Goal: Transaction & Acquisition: Purchase product/service

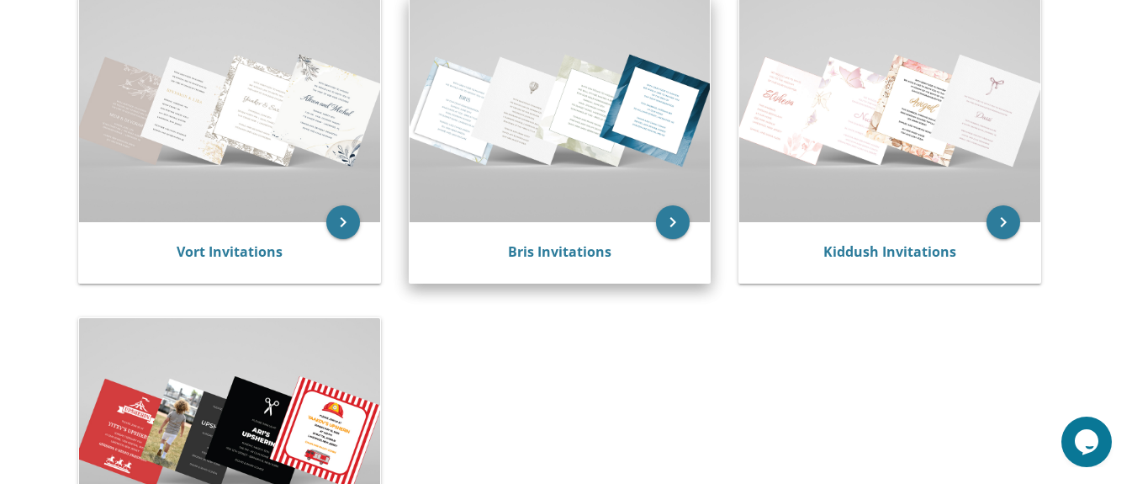
click at [557, 138] on img at bounding box center [560, 109] width 301 height 225
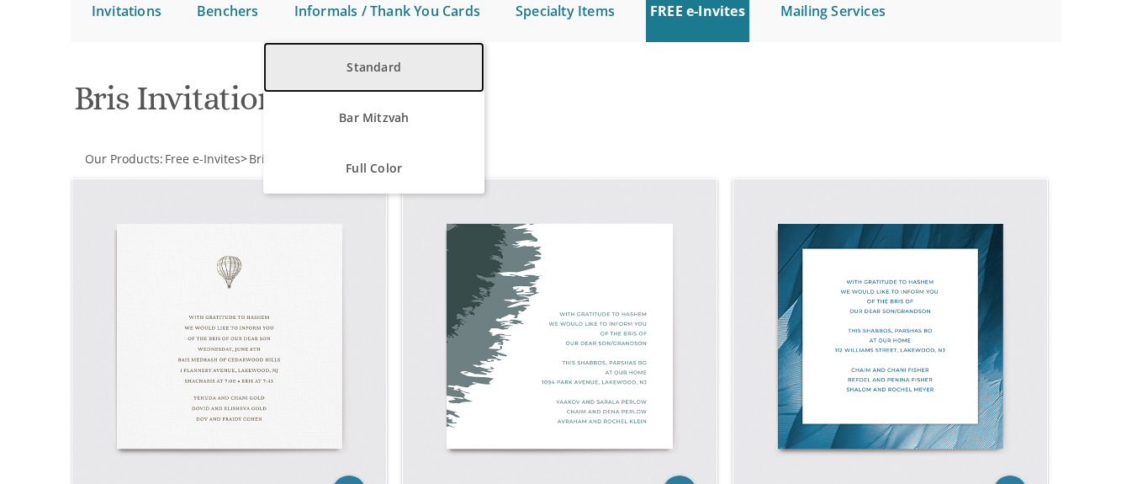
click at [360, 74] on link "Standard" at bounding box center [373, 67] width 221 height 50
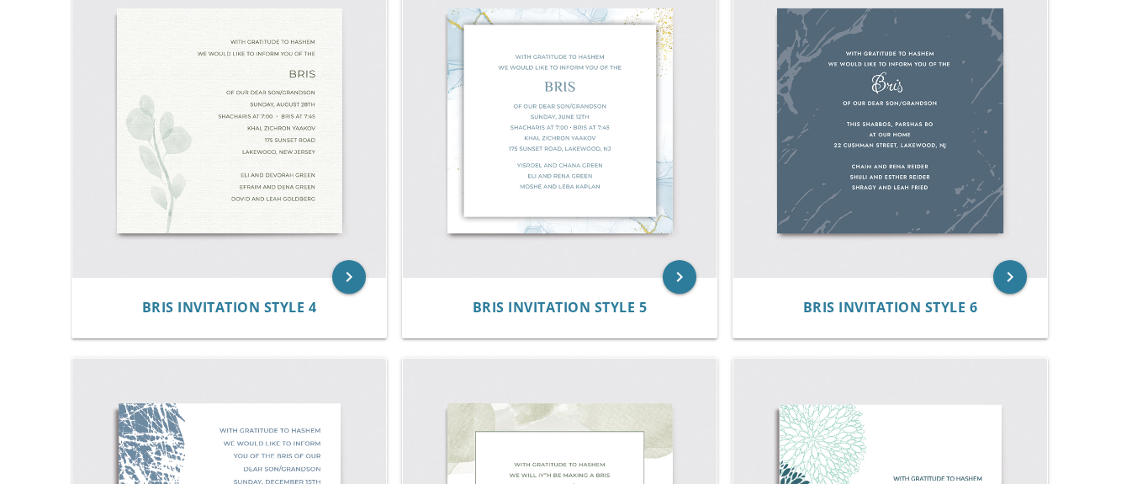
scroll to position [664, 0]
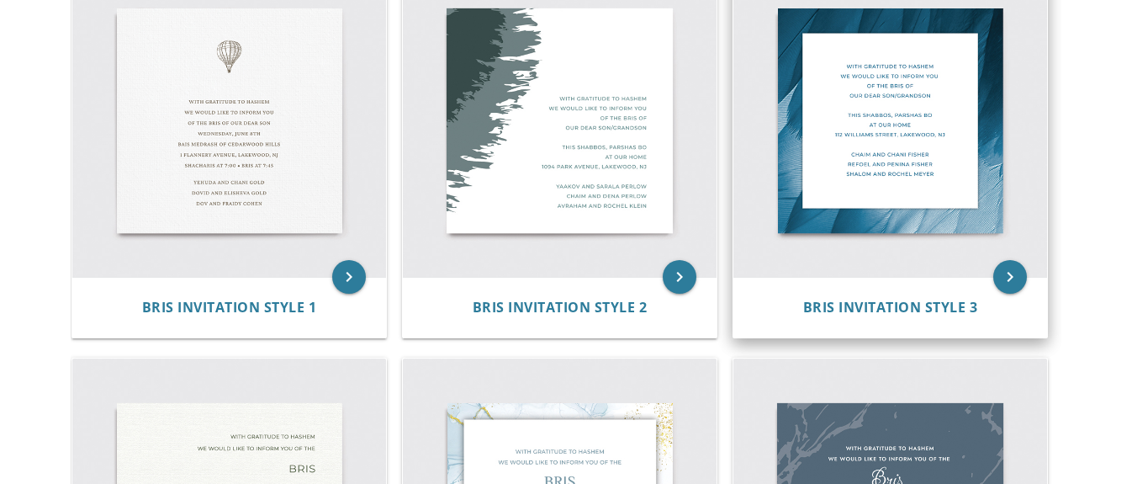
click at [910, 114] on img at bounding box center [891, 121] width 314 height 314
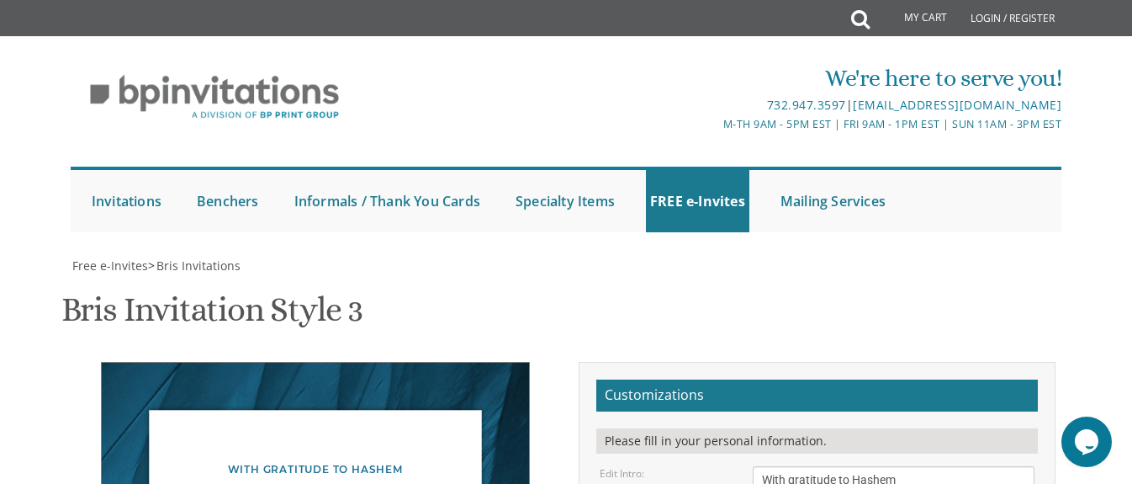
scroll to position [338, 0]
type textarea "W"
type textarea "Please join us for a Simchas Beis Hashoeva"
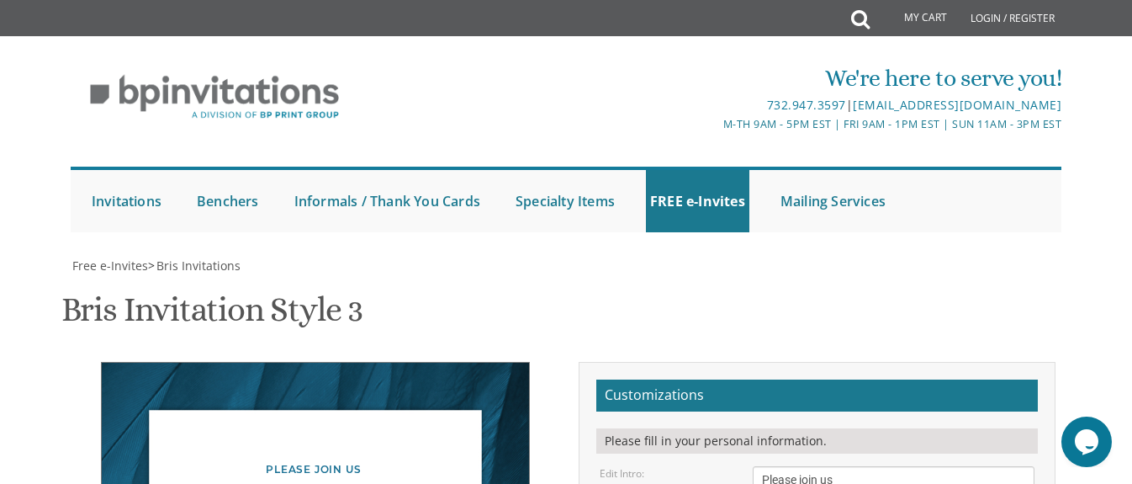
type textarea "This Motzaei Shabbat, Parshat At the [DEMOGRAPHIC_DATA] [STREET_ADDRESS][PERSON…"
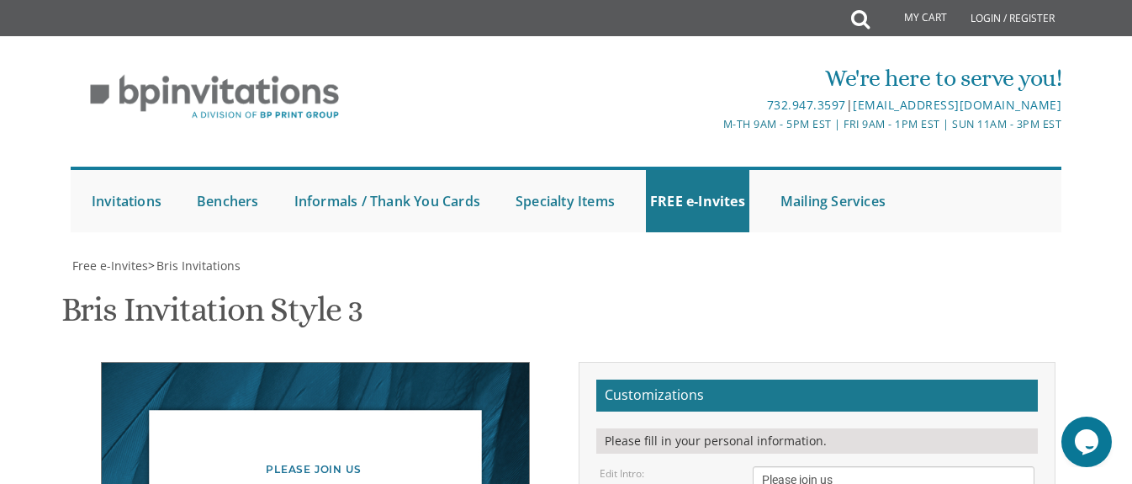
type textarea "C"
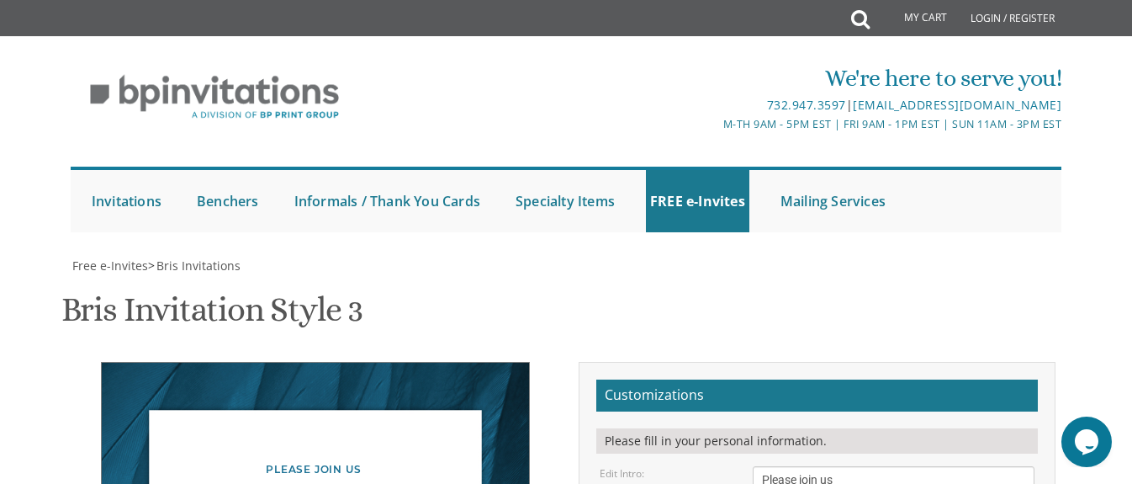
type textarea "Yeshiva of [GEOGRAPHIC_DATA] 9:00 to 11:00"
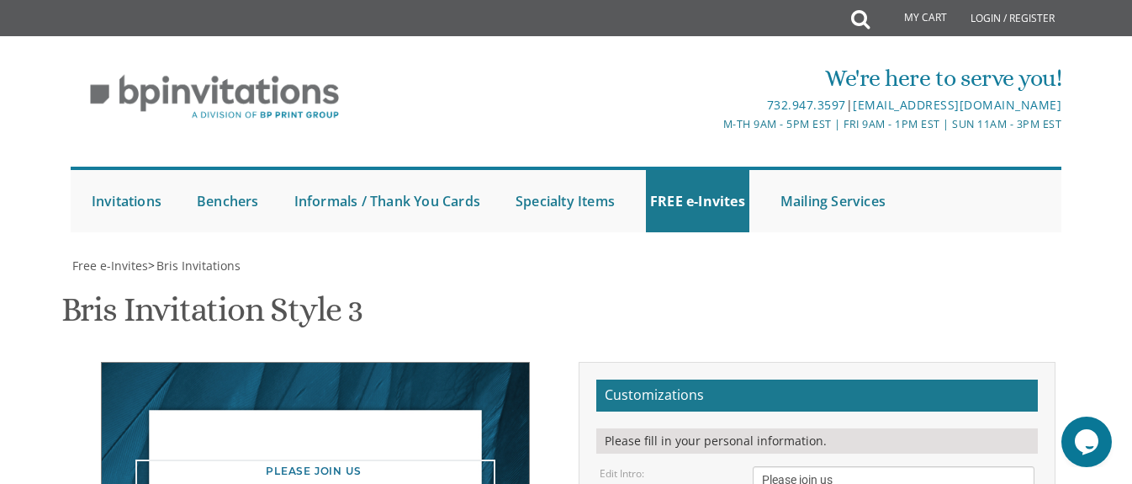
type textarea "Please join us for a Simchat Beit Hashoeva"
click at [316, 459] on div "Please join us for a Simchat Beit Hashoeva" at bounding box center [315, 489] width 360 height 61
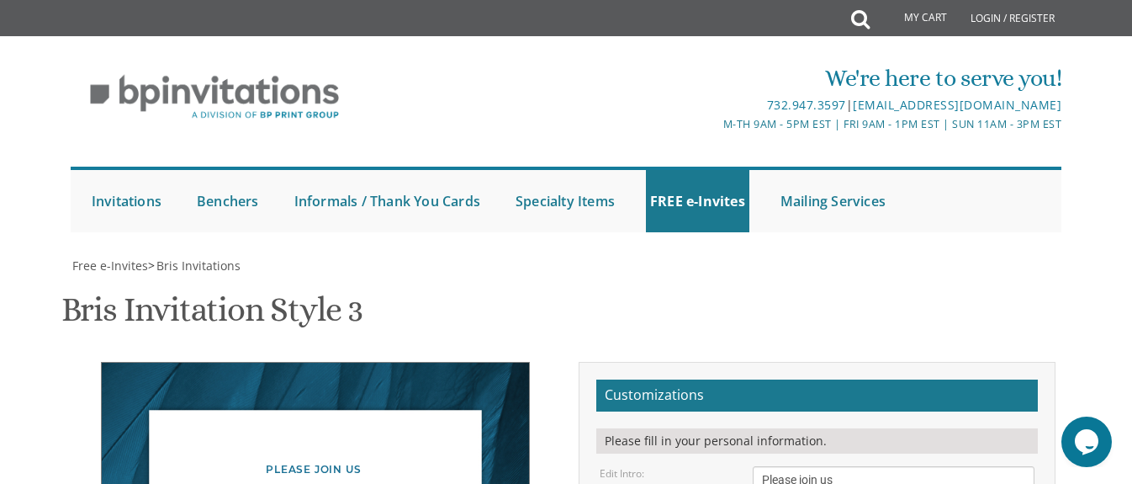
type textarea "This Motzaei Shabbat chol hamoed At the [DEMOGRAPHIC_DATA][GEOGRAPHIC_DATA][STR…"
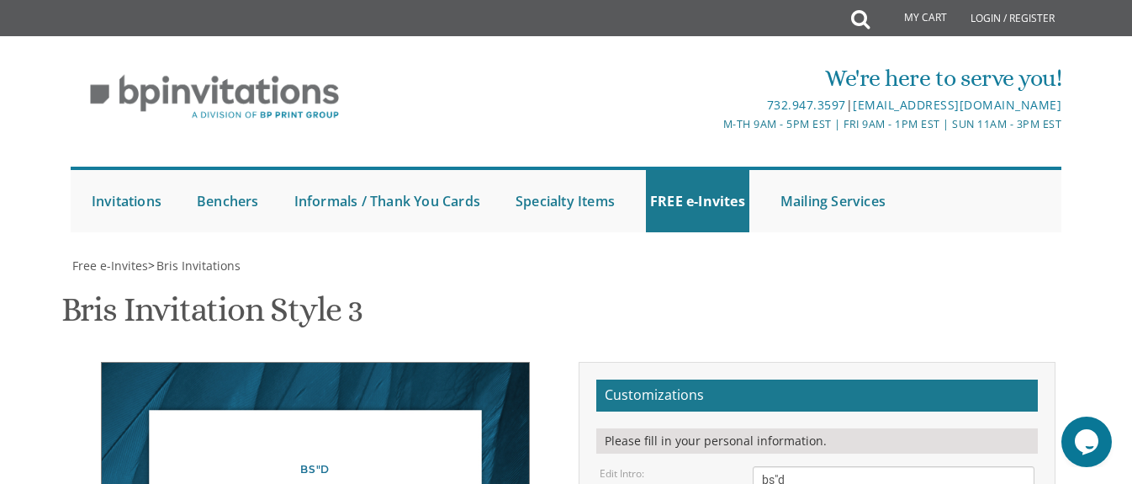
scroll to position [269, 0]
type textarea "bs"d Please join us for a Simchat Beit Hashoeva"
click at [710, 278] on div "Bris Invitation Style 3 SKU: bris3" at bounding box center [566, 311] width 1010 height 66
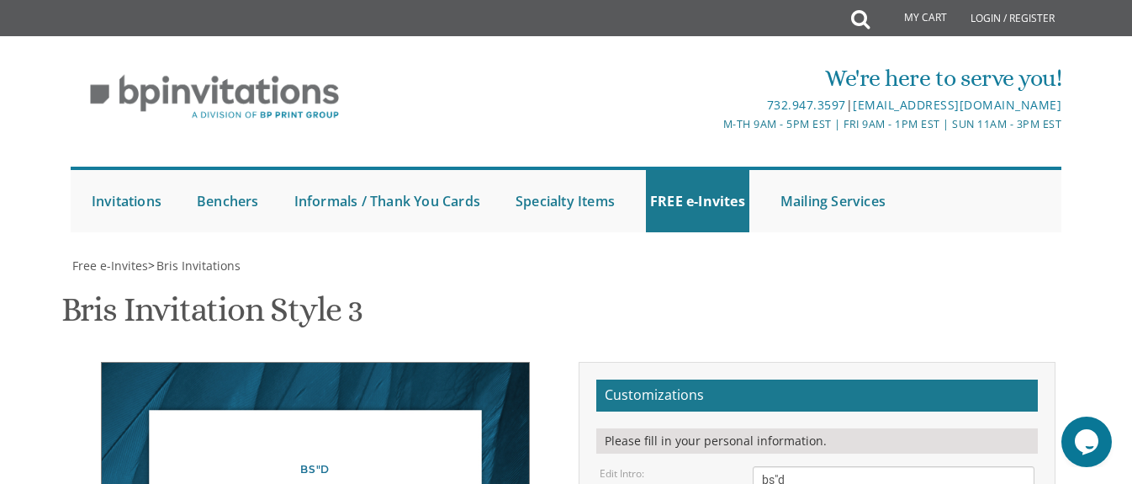
scroll to position [336, 0]
